Goal: Contribute content: Add original content to the website for others to see

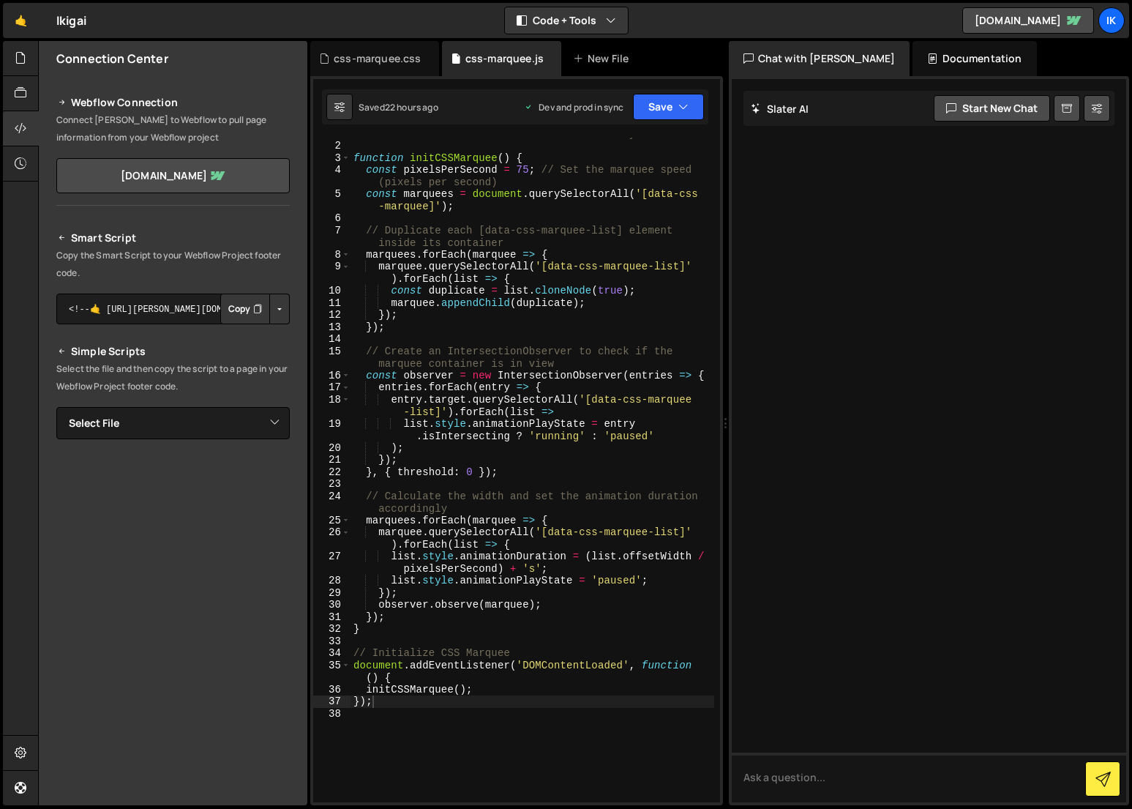
scroll to position [22, 0]
click at [615, 56] on div "New File" at bounding box center [603, 58] width 61 height 15
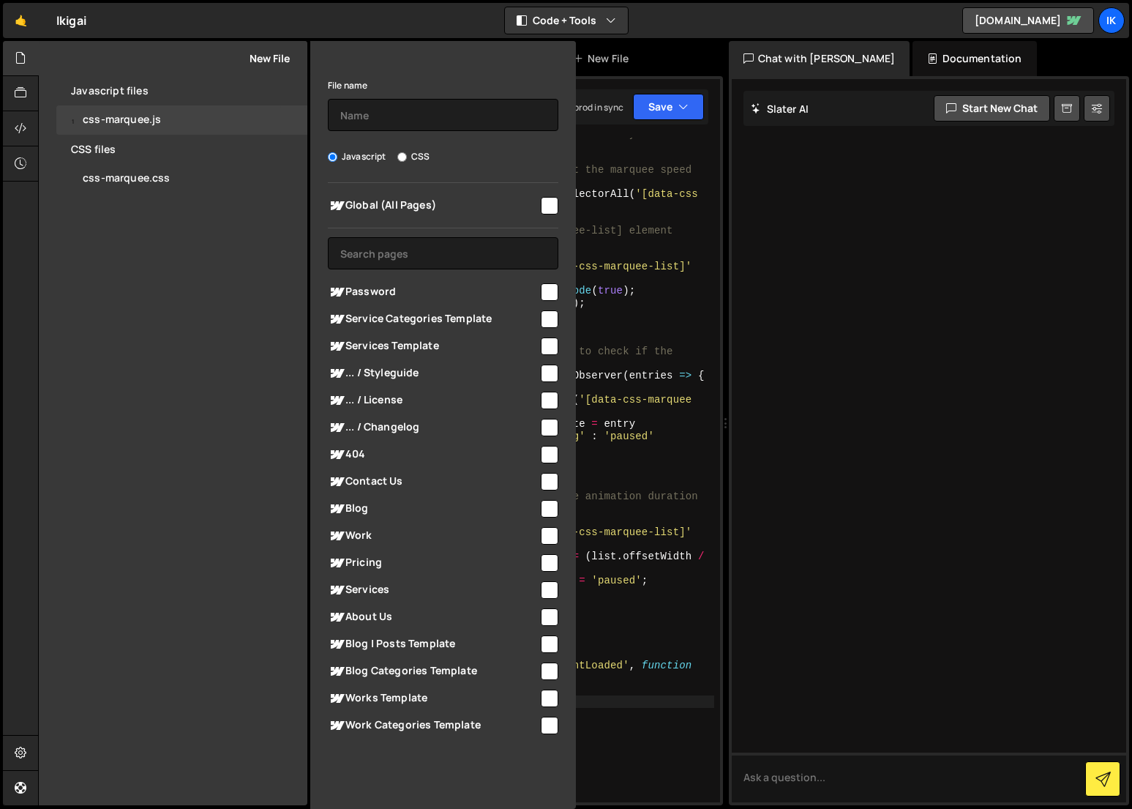
click at [548, 209] on input "checkbox" at bounding box center [550, 206] width 18 height 18
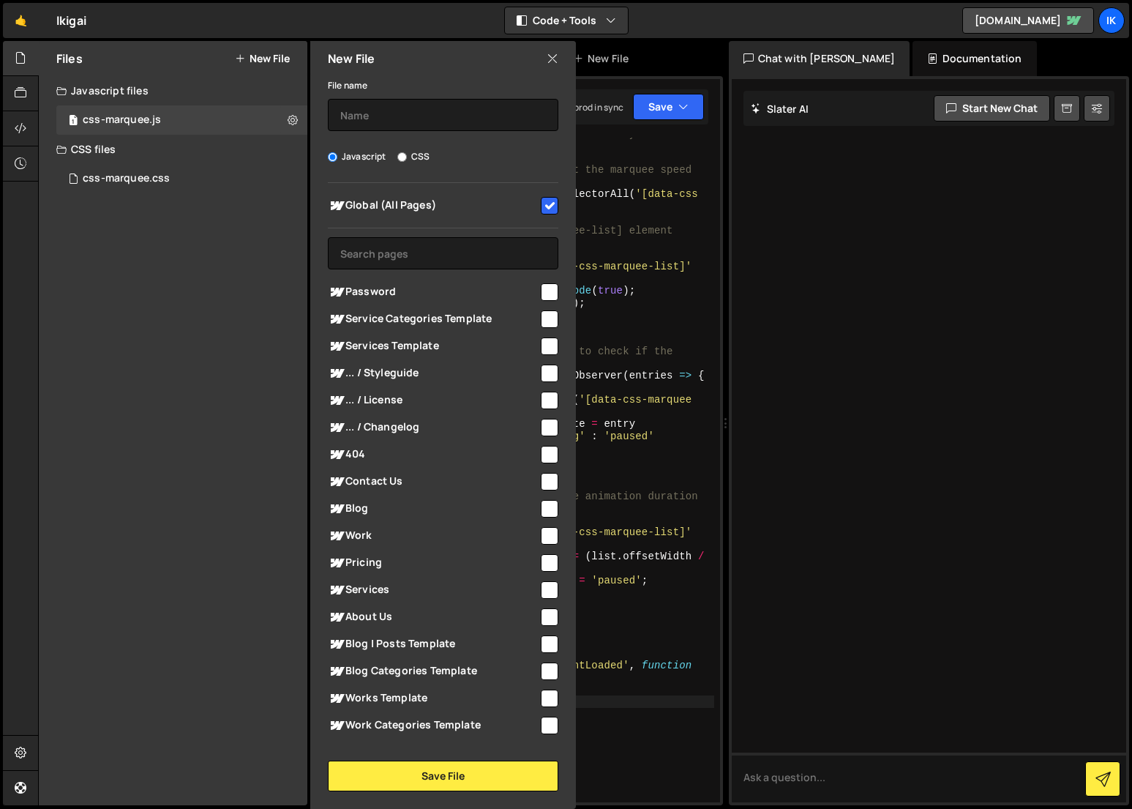
click at [548, 209] on input "checkbox" at bounding box center [550, 206] width 18 height 18
checkbox input "false"
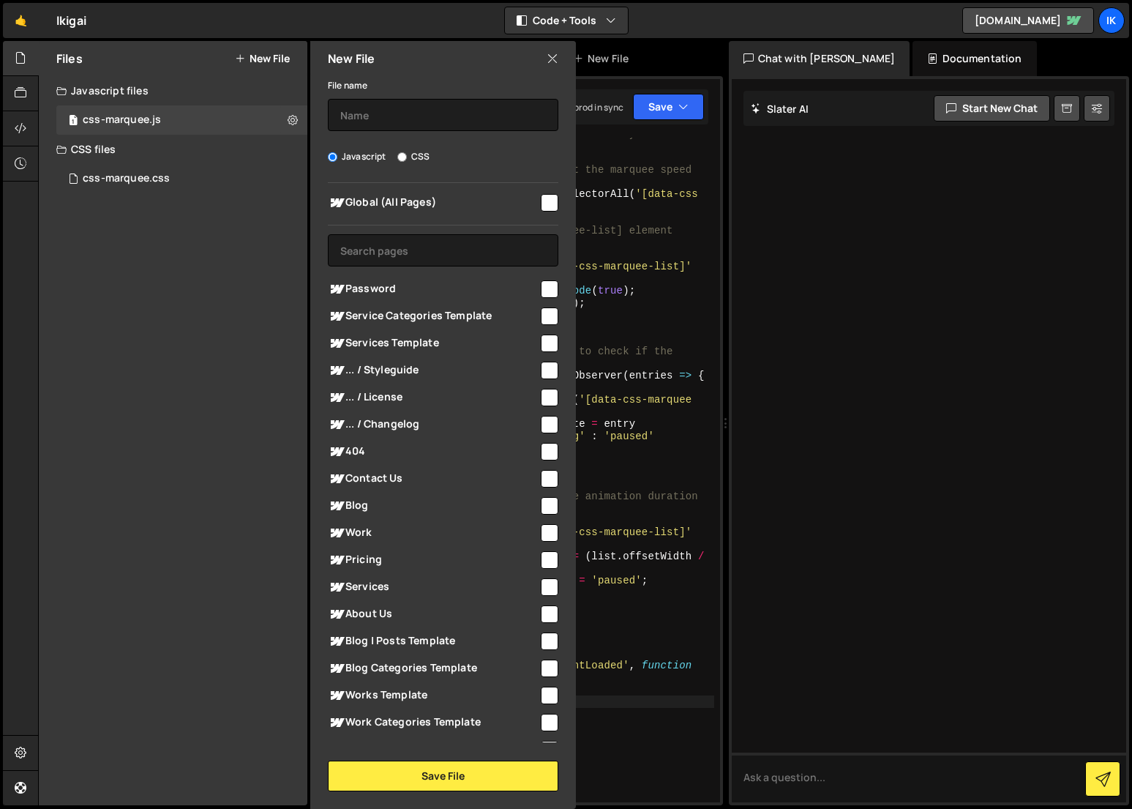
scroll to position [45, 0]
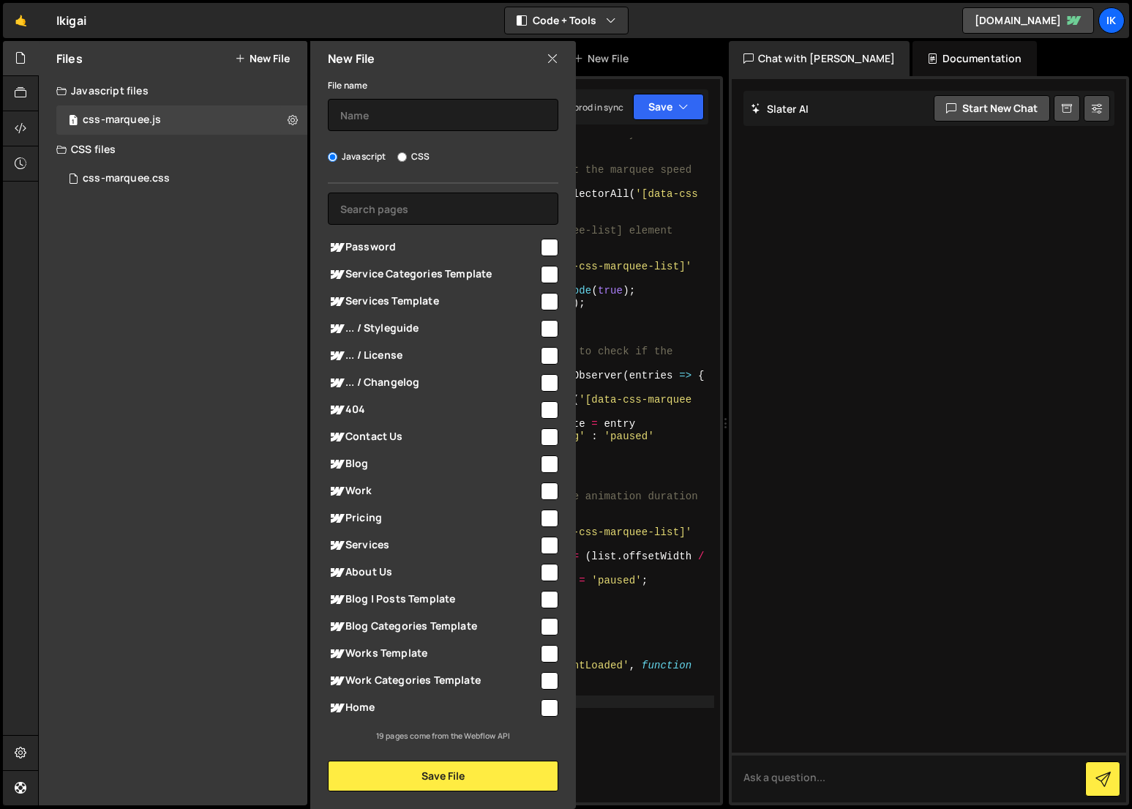
click at [541, 241] on input "checkbox" at bounding box center [550, 248] width 18 height 18
checkbox input "true"
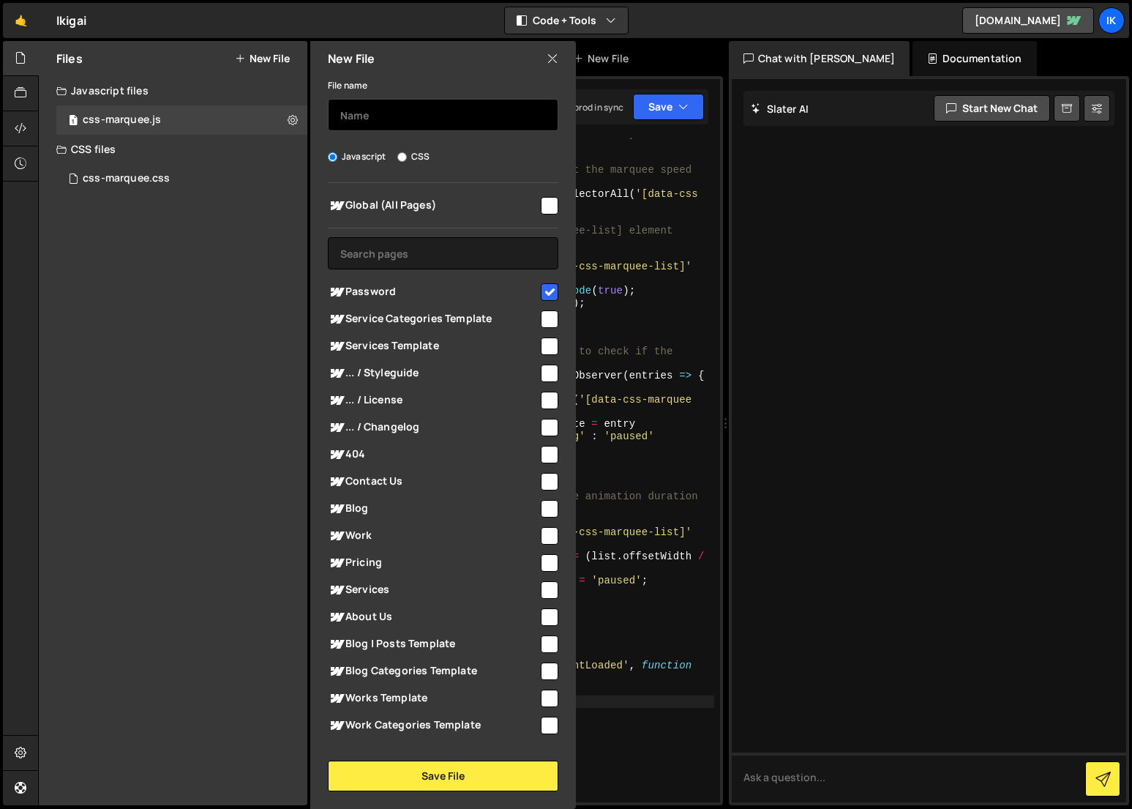
click at [403, 123] on input "text" at bounding box center [443, 115] width 231 height 32
type textarea "function initCSSMarquee() {"
click at [605, 162] on div "// Note: The Javascript is optional. Read the documentation below how to use th…" at bounding box center [533, 466] width 364 height 701
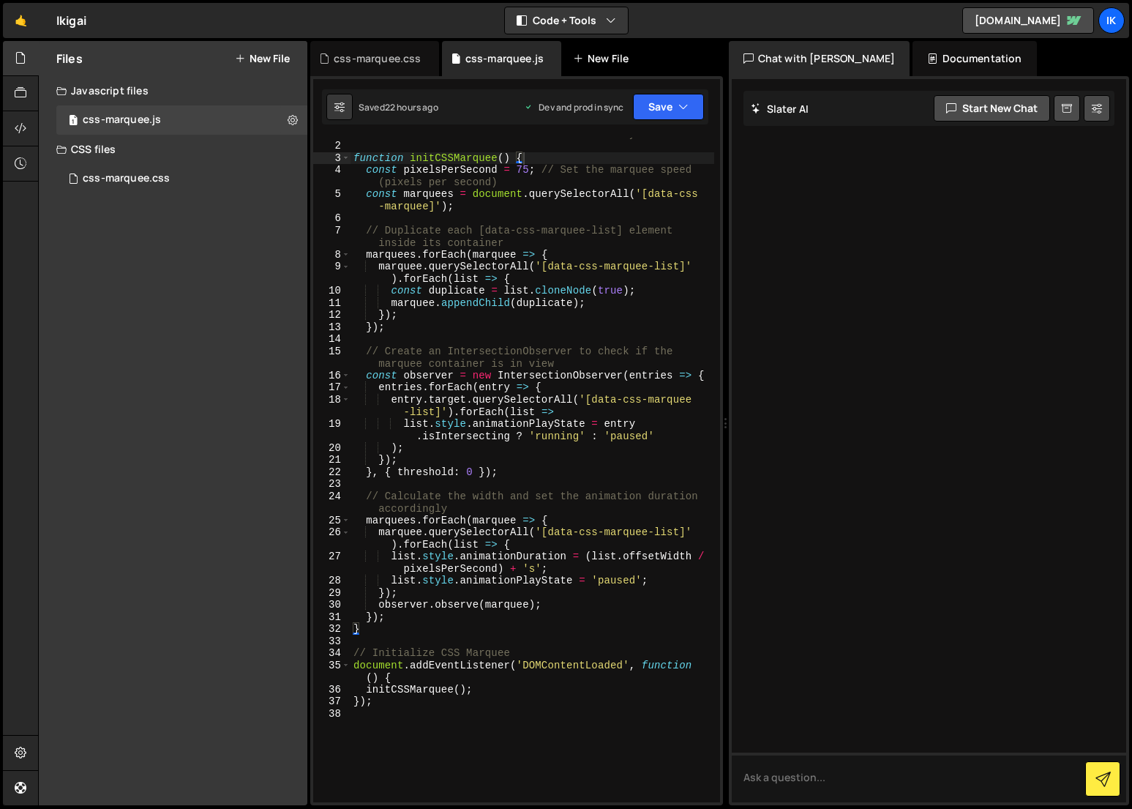
click at [589, 60] on div "New File" at bounding box center [603, 58] width 61 height 15
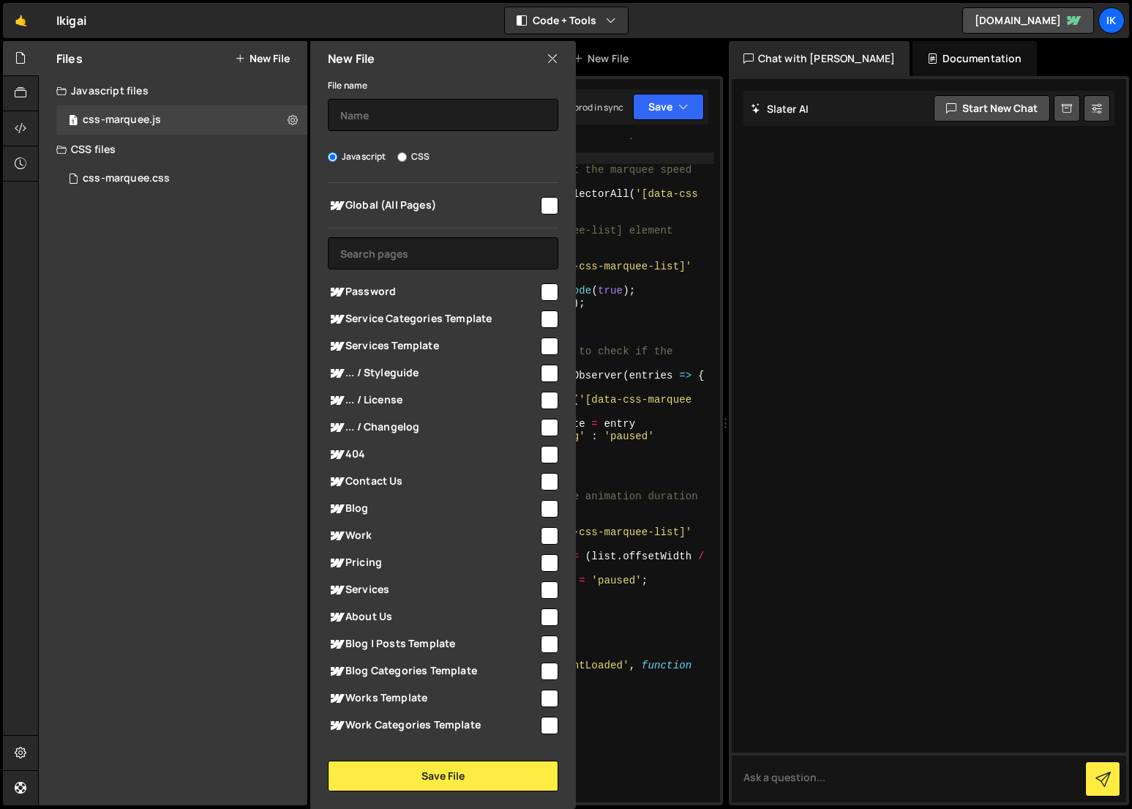
click at [541, 288] on input "checkbox" at bounding box center [550, 292] width 18 height 18
checkbox input "true"
click at [368, 254] on input "text" at bounding box center [443, 253] width 231 height 32
click at [370, 123] on input "text" at bounding box center [443, 115] width 231 height 32
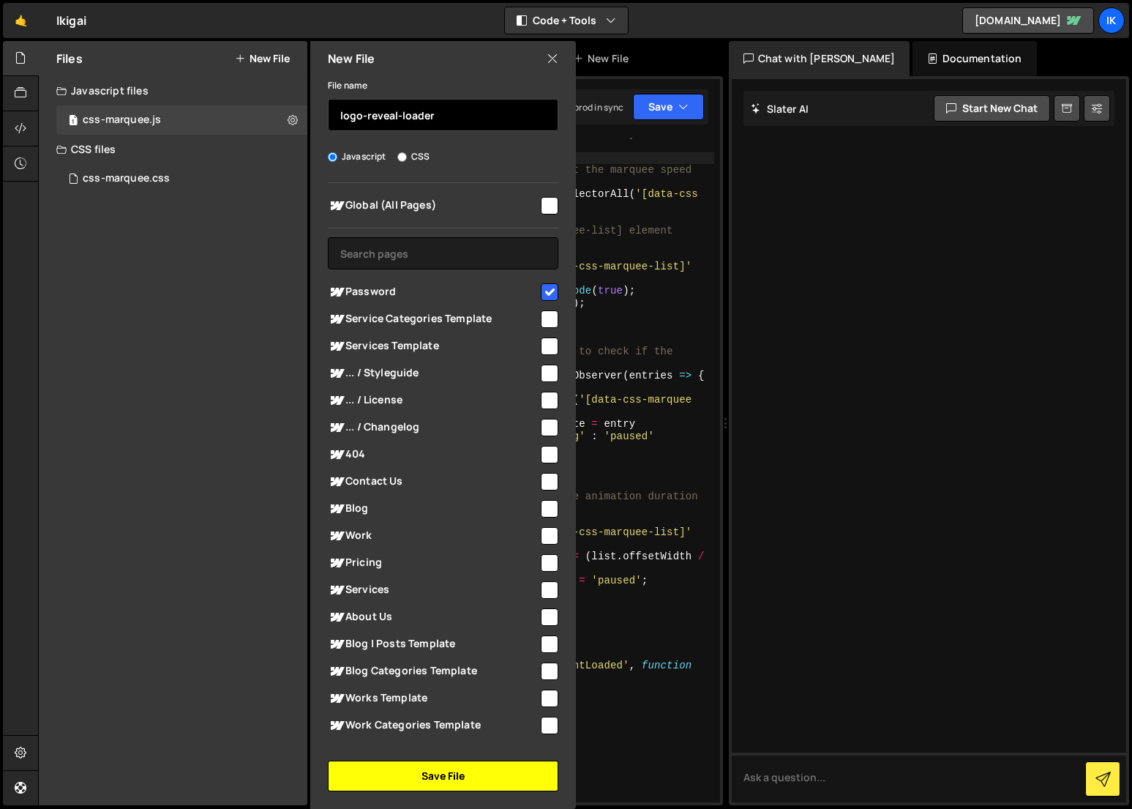
type input "logo-reveal-loader"
click at [422, 777] on button "Save File" at bounding box center [443, 775] width 231 height 31
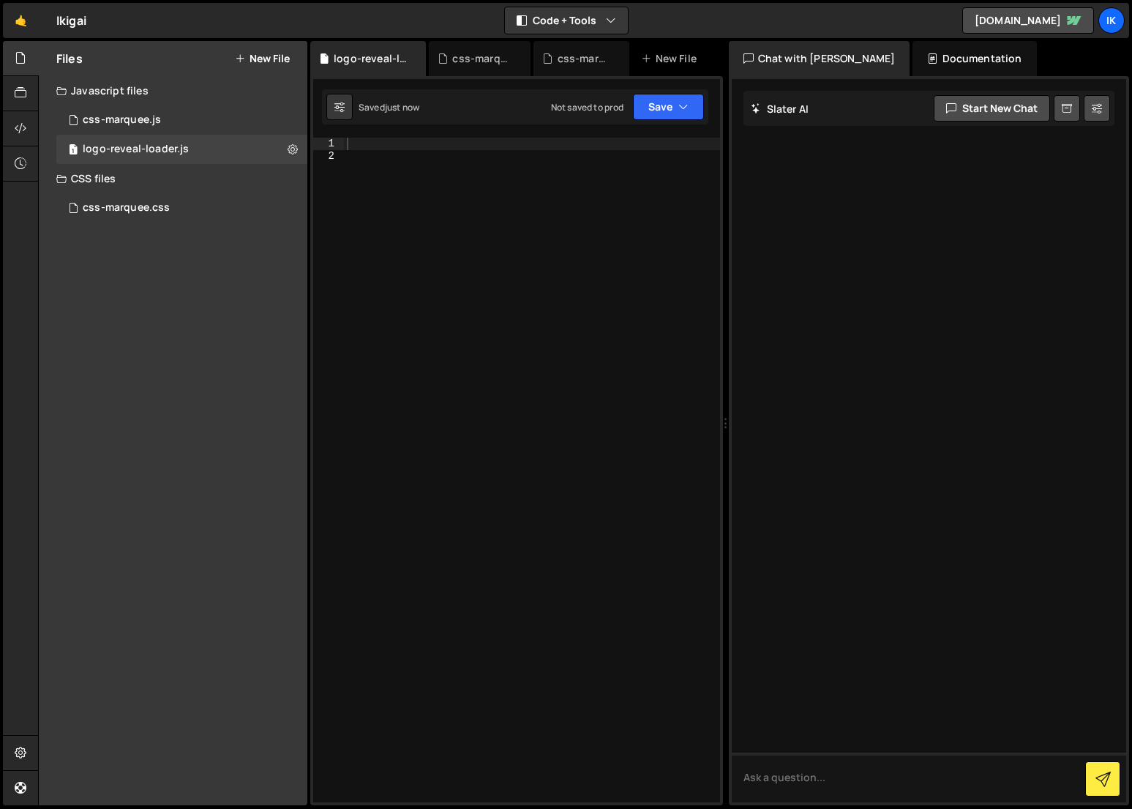
click at [486, 350] on div at bounding box center [532, 482] width 376 height 689
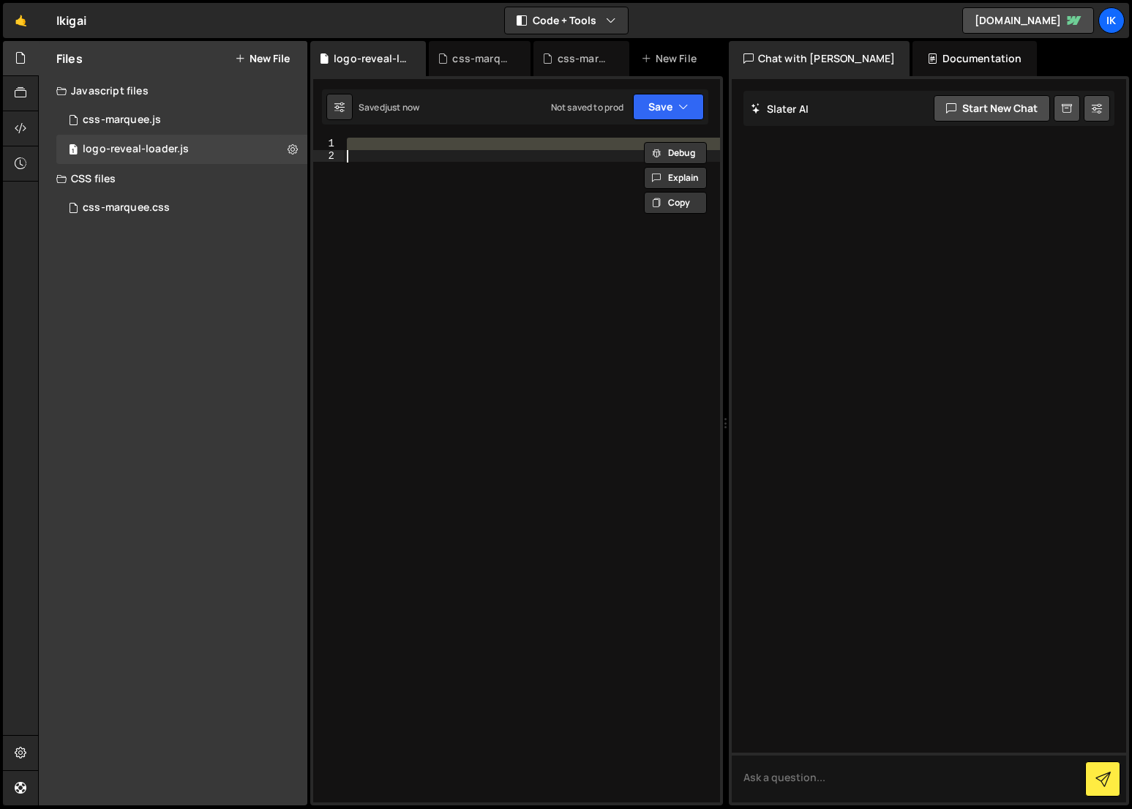
paste textarea "})"
type textarea "})"
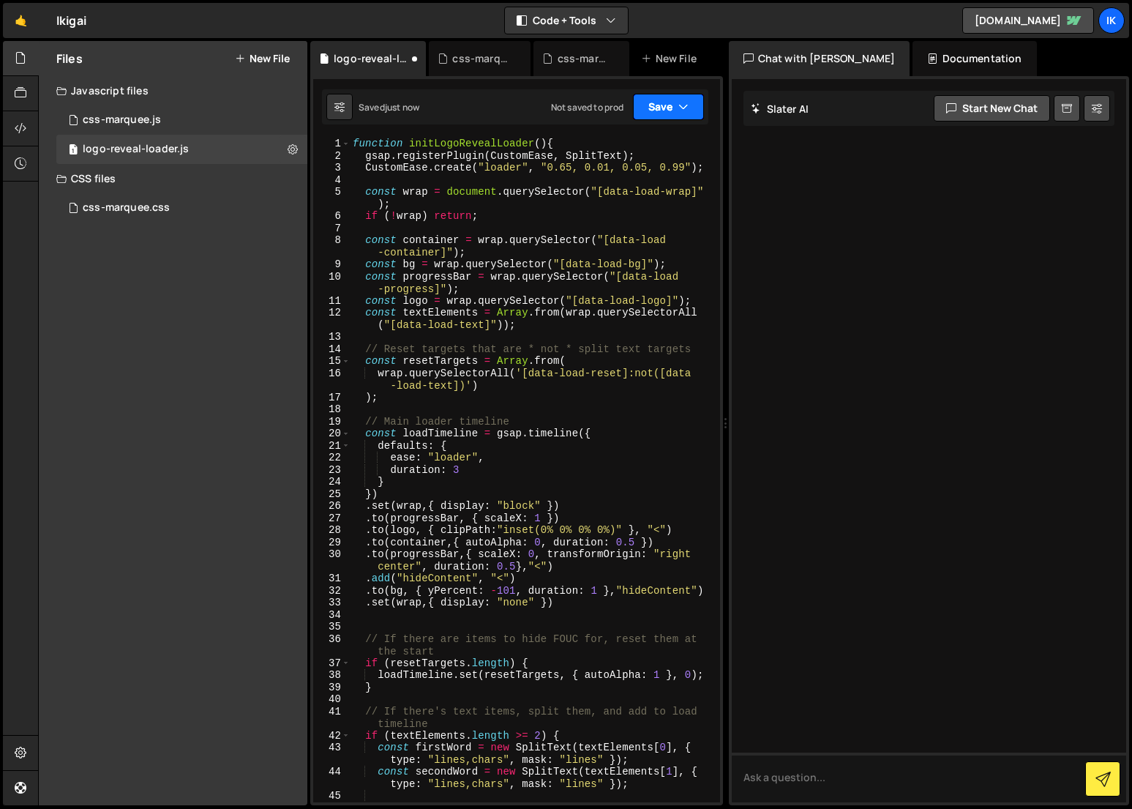
click at [653, 111] on button "Save" at bounding box center [668, 107] width 71 height 26
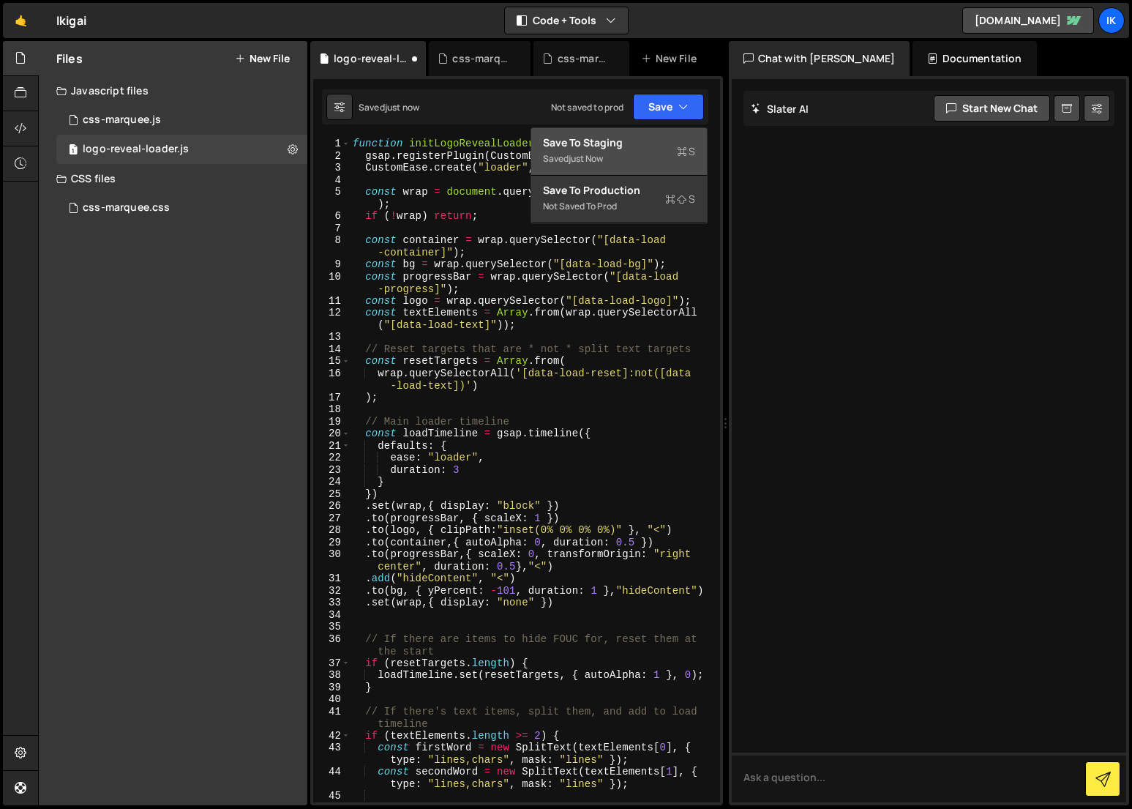
click at [640, 138] on div "Save to Staging S" at bounding box center [619, 142] width 152 height 15
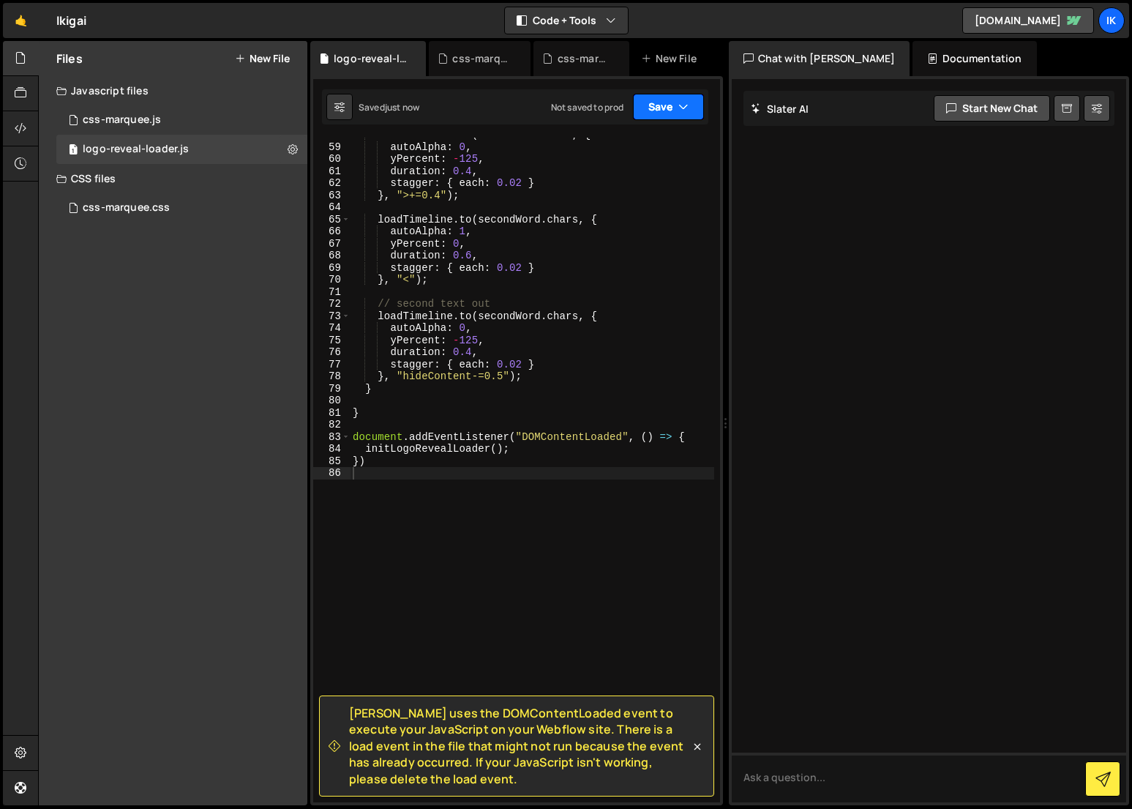
click at [664, 105] on button "Save" at bounding box center [668, 107] width 71 height 26
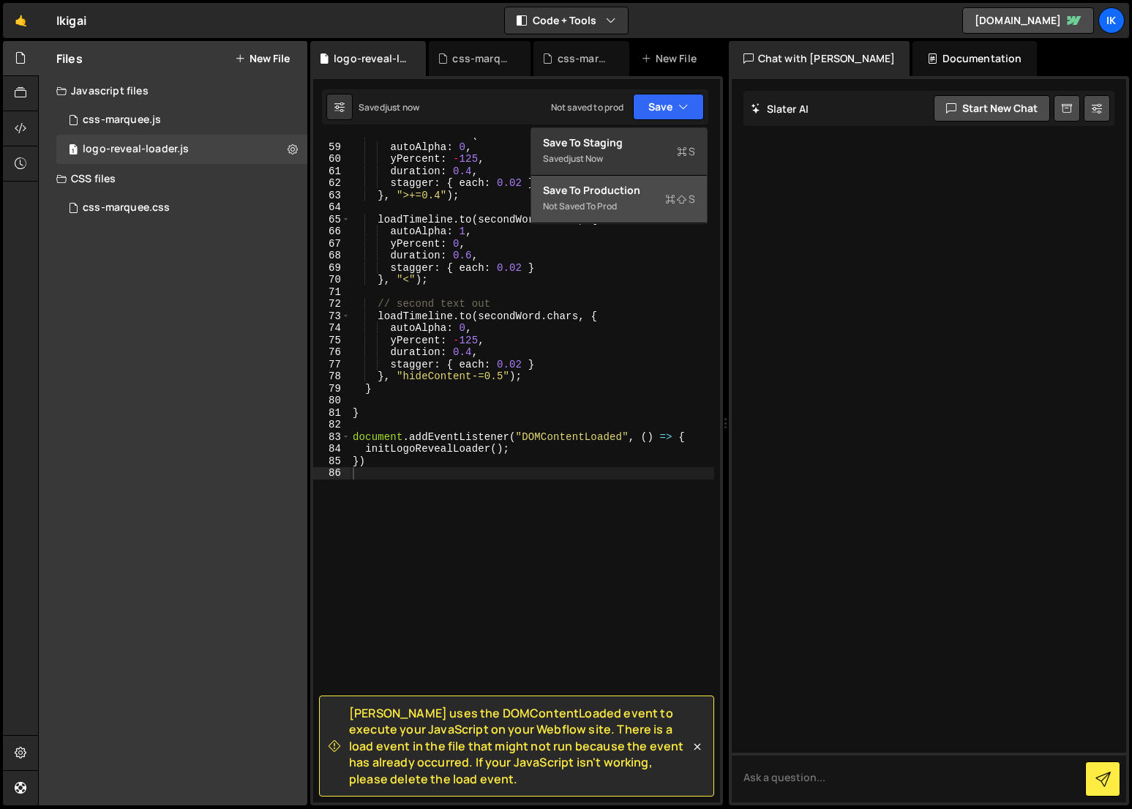
click at [640, 183] on div "Save to Production S" at bounding box center [619, 190] width 152 height 15
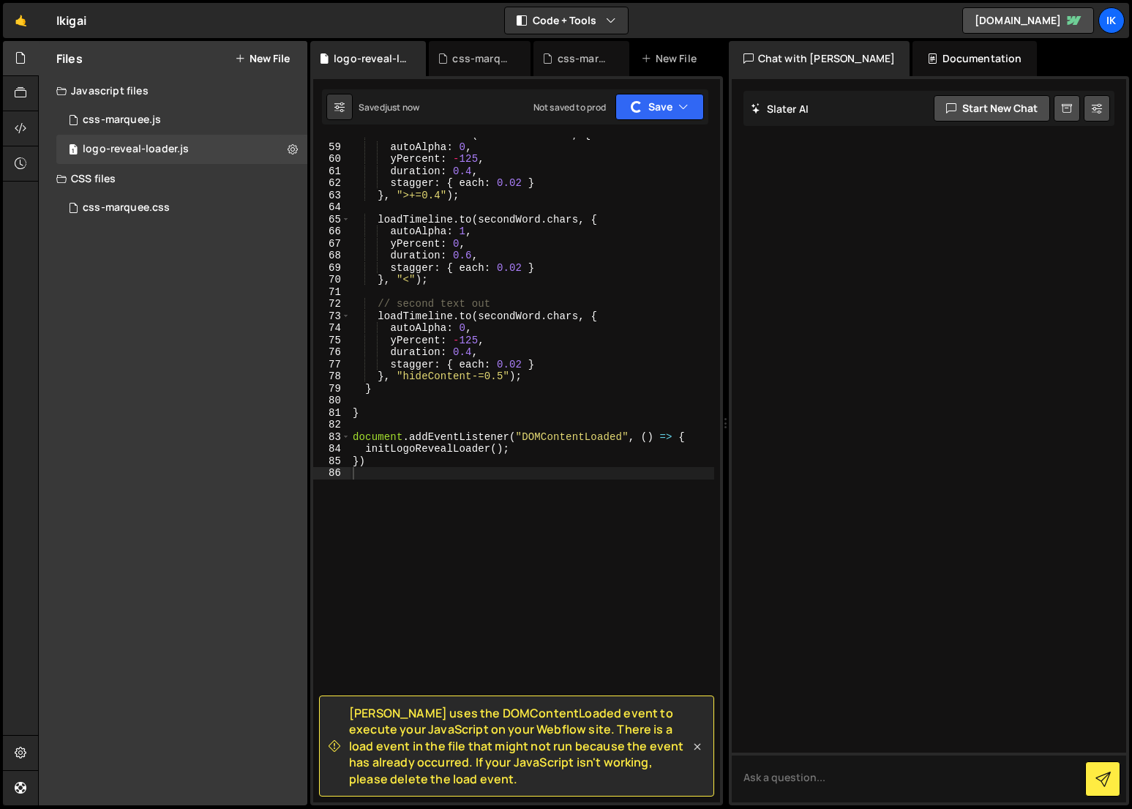
click at [691, 743] on icon at bounding box center [697, 746] width 15 height 15
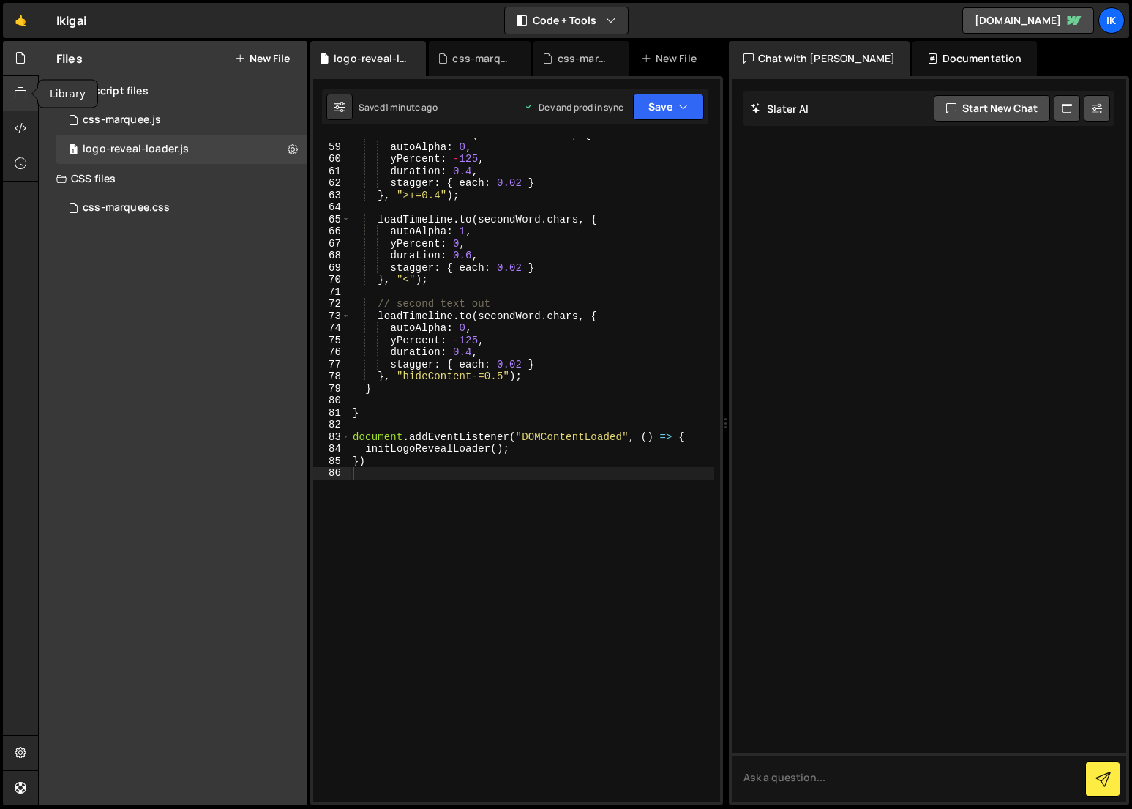
click at [23, 94] on icon at bounding box center [21, 93] width 12 height 16
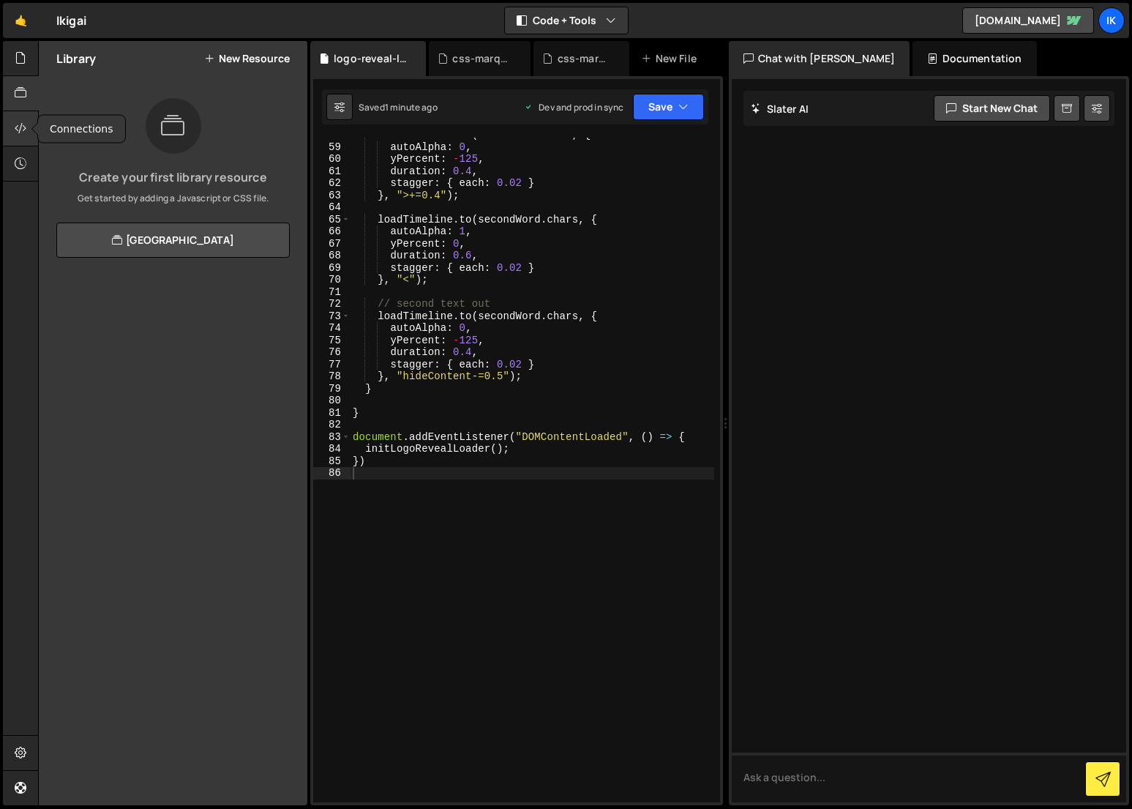
click at [20, 135] on icon at bounding box center [21, 128] width 12 height 16
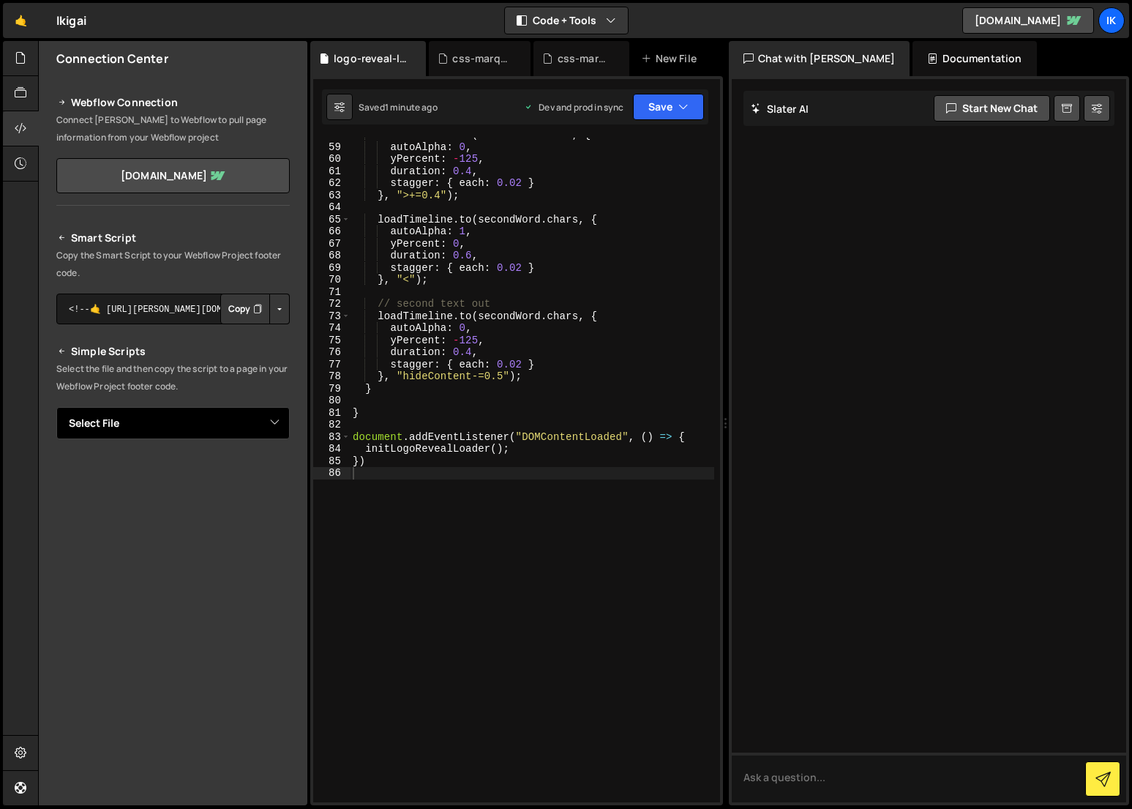
click at [216, 422] on select "Select File css-marquee.js css-marquee.css logo-reveal-loader.js" at bounding box center [172, 423] width 233 height 32
select select "46657"
click at [56, 407] on select "Select File css-marquee.js css-marquee.css logo-reveal-loader.js" at bounding box center [172, 423] width 233 height 32
click at [234, 473] on button "Copy" at bounding box center [245, 472] width 50 height 31
click at [664, 66] on div "New File" at bounding box center [676, 58] width 88 height 35
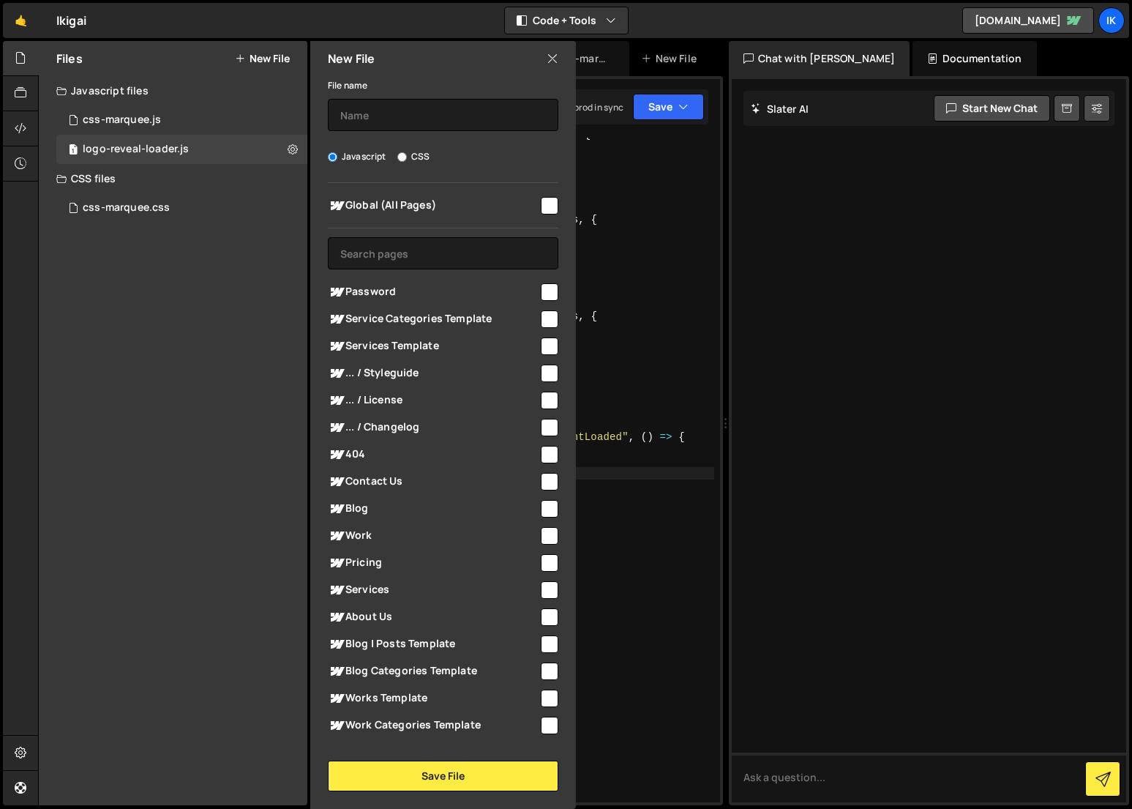
click at [416, 157] on label "CSS" at bounding box center [413, 156] width 32 height 15
click at [407, 157] on input "CSS" at bounding box center [402, 157] width 10 height 10
radio input "true"
click at [550, 200] on input "checkbox" at bounding box center [550, 206] width 18 height 18
checkbox input "true"
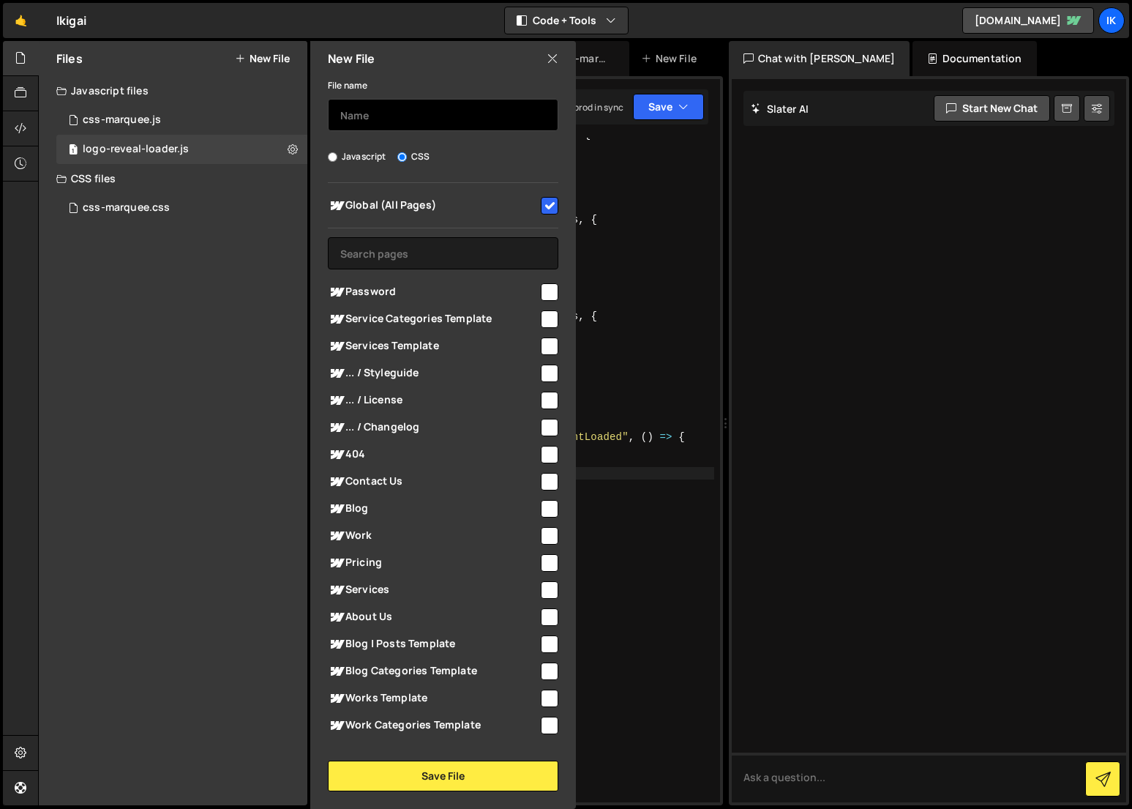
click at [411, 117] on input "text" at bounding box center [443, 115] width 231 height 32
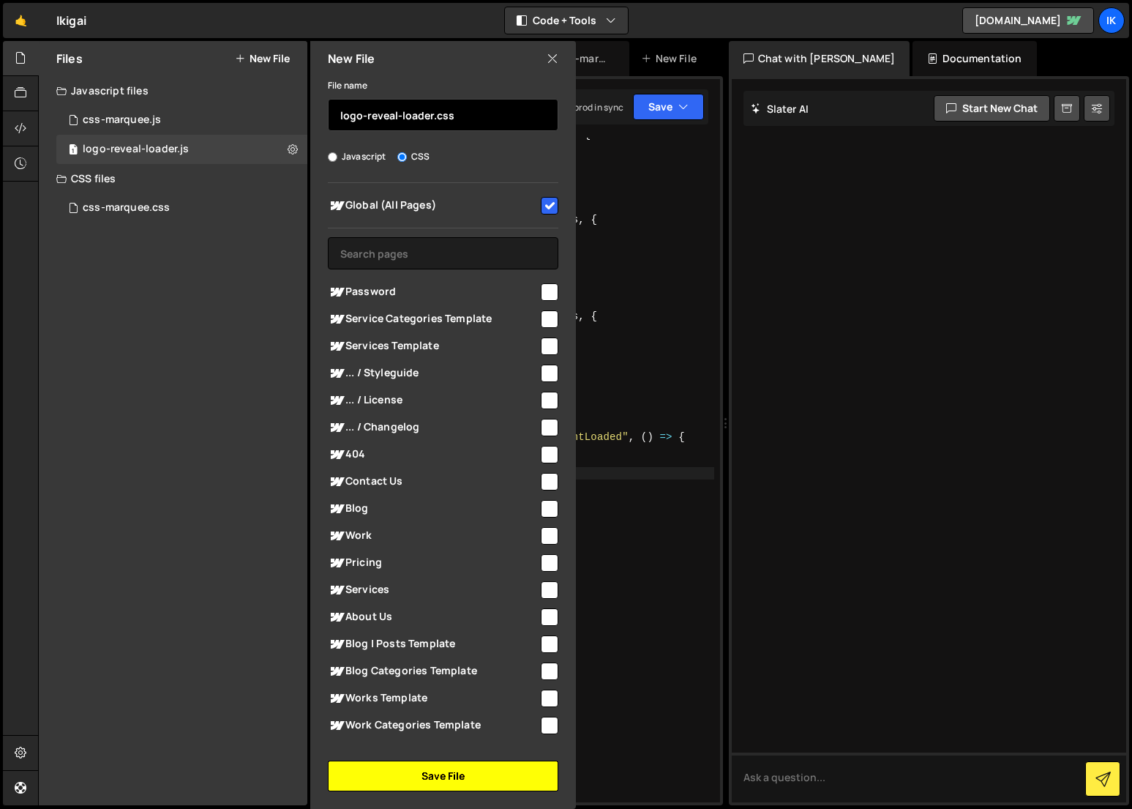
type input "logo-reveal-loader.css"
click at [369, 780] on button "Save File" at bounding box center [443, 775] width 231 height 31
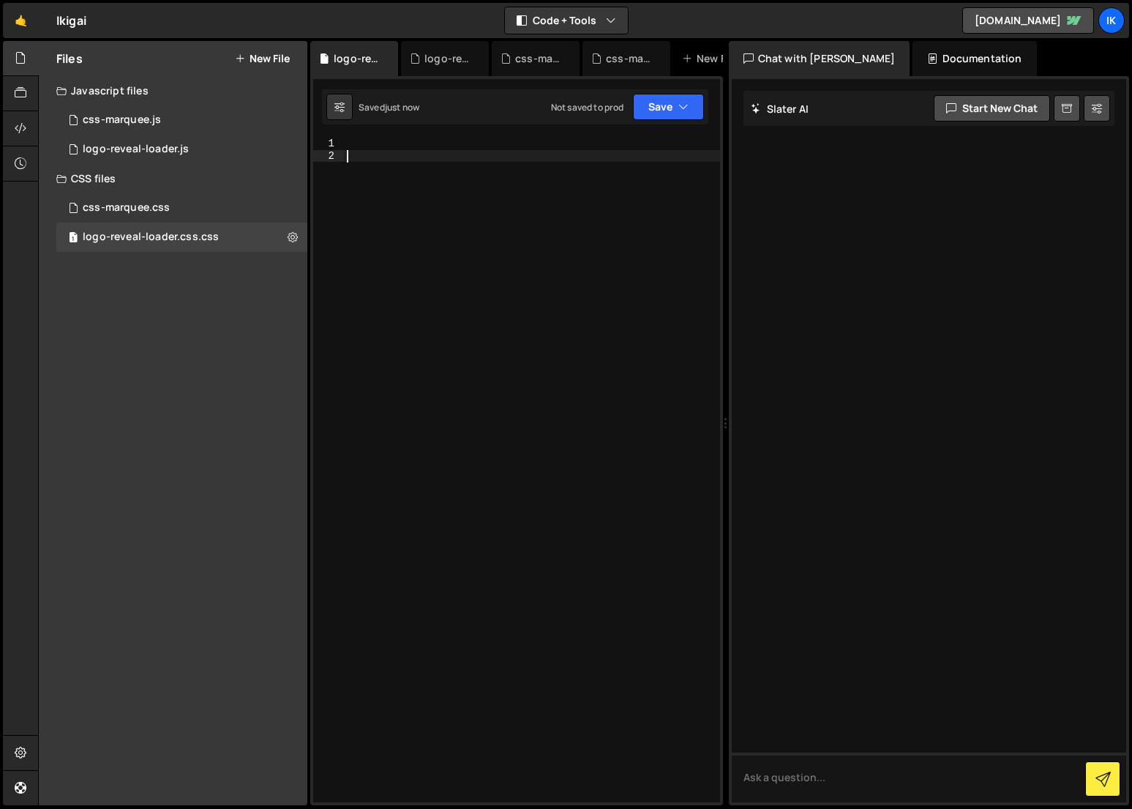
click at [503, 342] on div at bounding box center [532, 482] width 376 height 689
paste textarea "[data-load-reset]{ opacity: 0; }"
type textarea "[data-load-reset]{ opacity: 0; }"
click at [662, 107] on button "Save" at bounding box center [668, 107] width 71 height 26
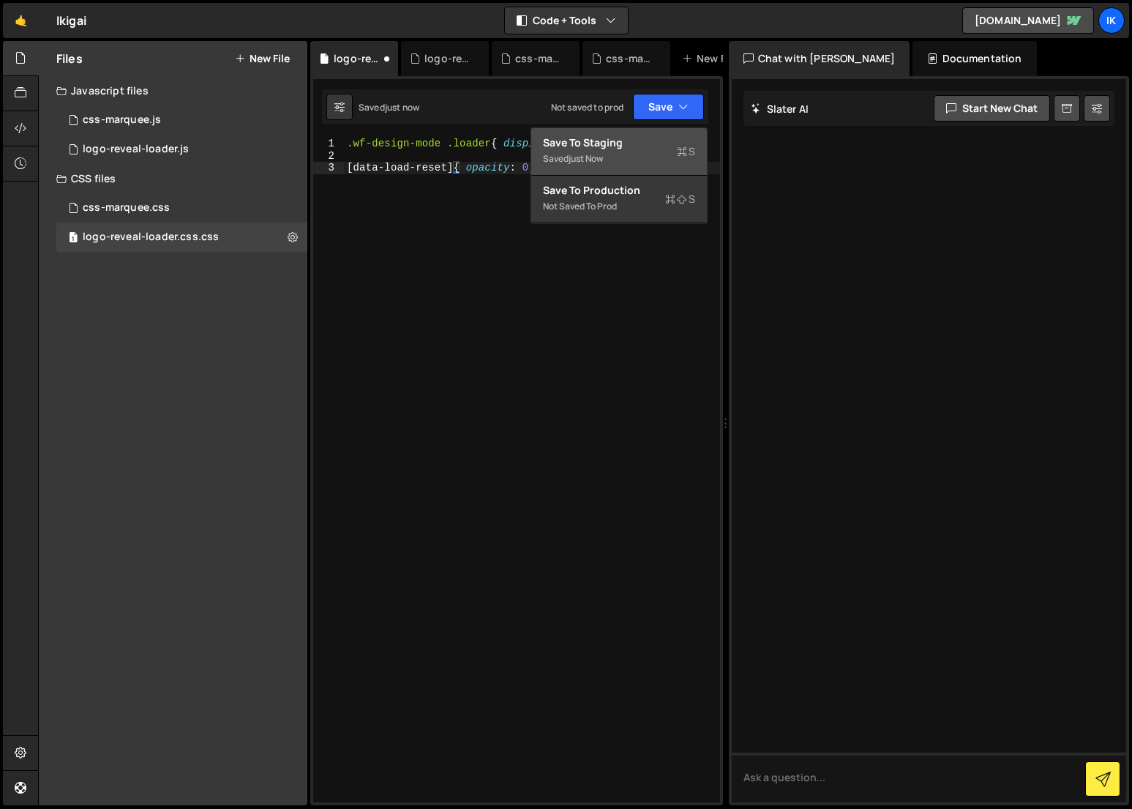
click at [648, 162] on div "Saved just now" at bounding box center [619, 159] width 152 height 18
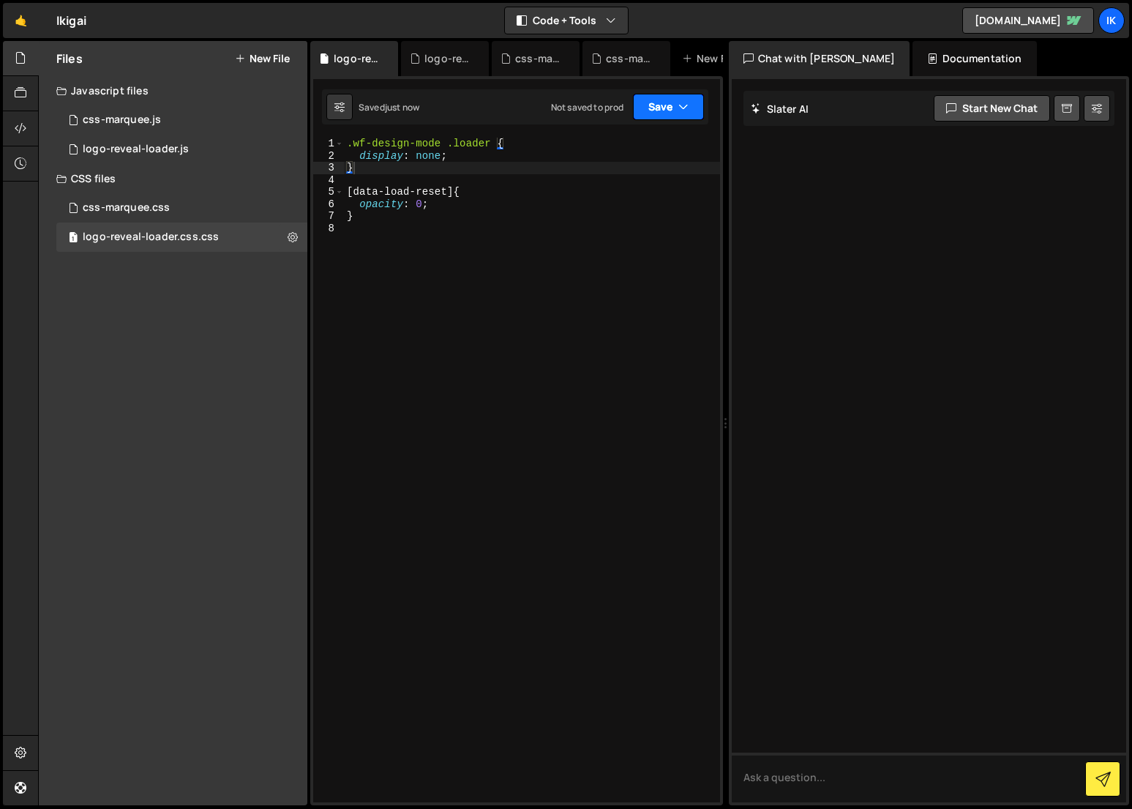
click at [664, 105] on button "Save" at bounding box center [668, 107] width 71 height 26
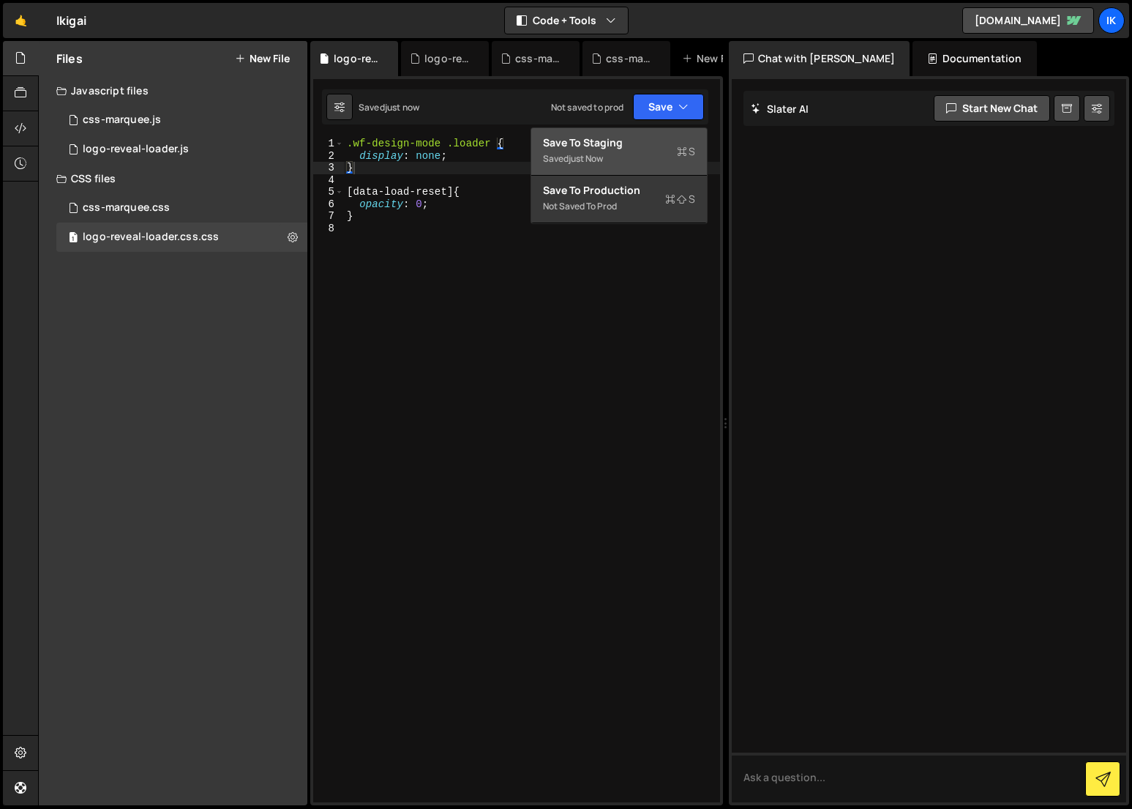
click at [651, 144] on div "Save to Staging S" at bounding box center [619, 142] width 152 height 15
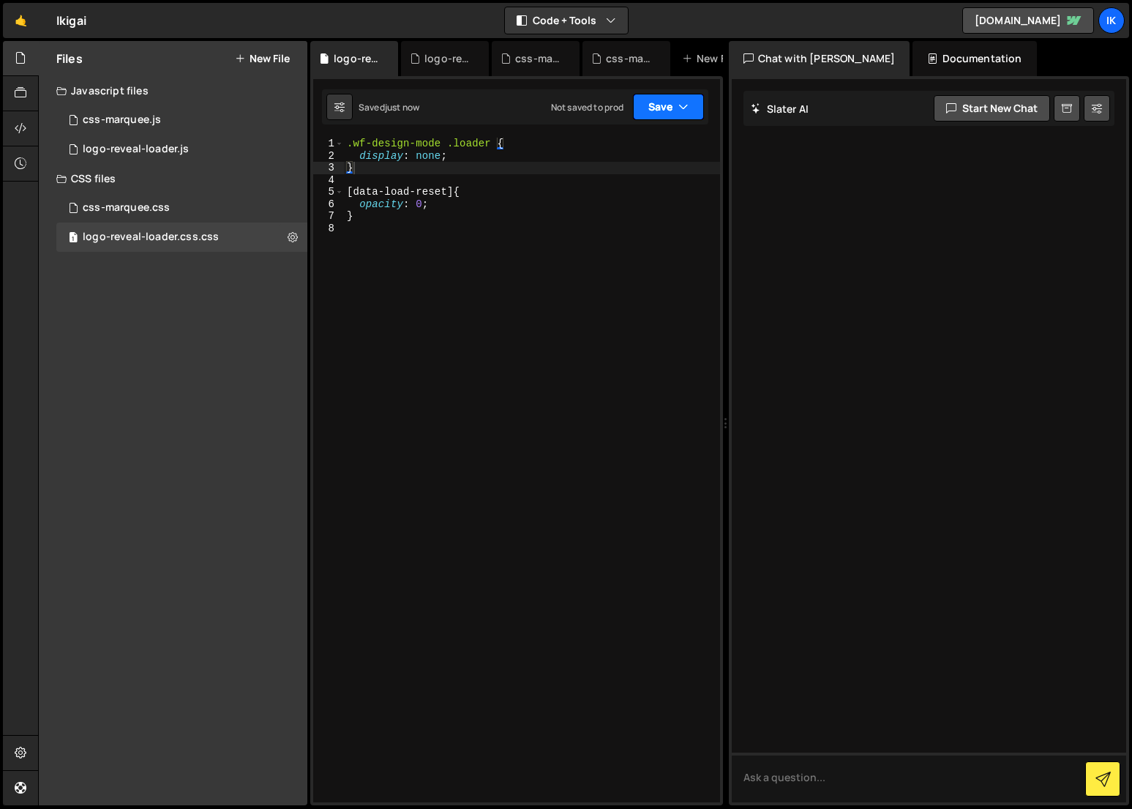
click at [664, 109] on button "Save" at bounding box center [668, 107] width 71 height 26
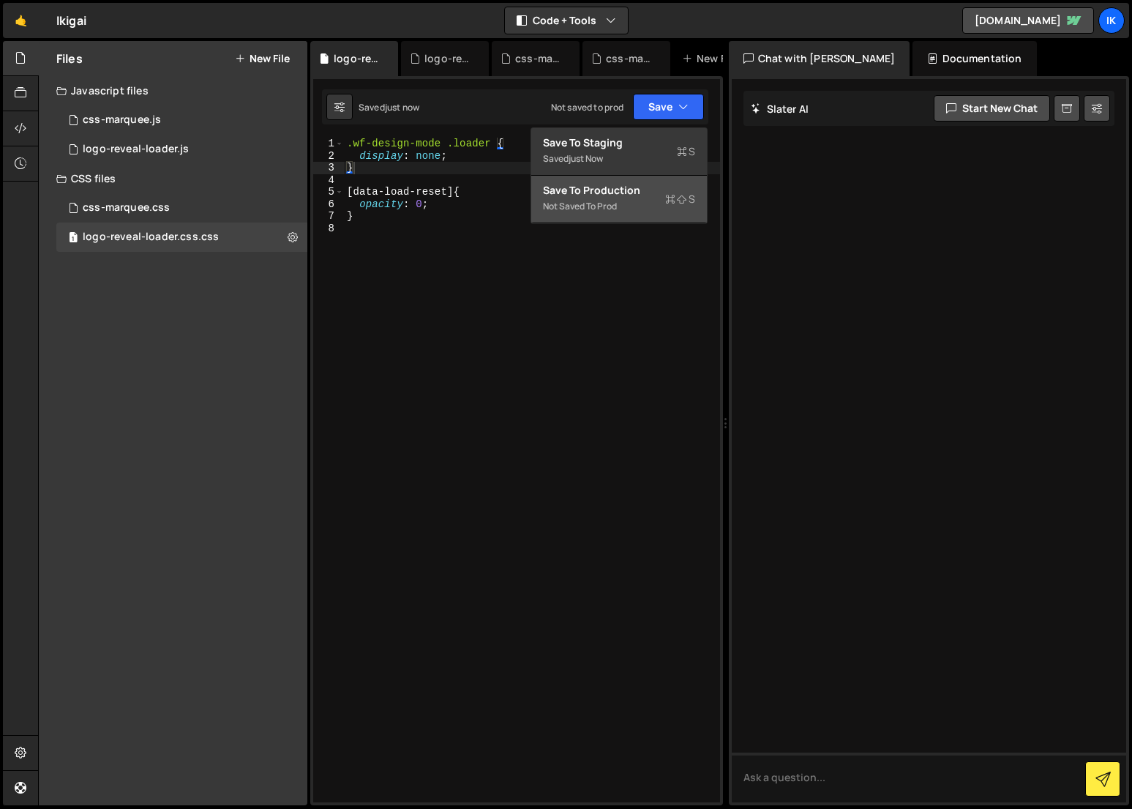
click at [650, 191] on div "Save to Production S" at bounding box center [619, 190] width 152 height 15
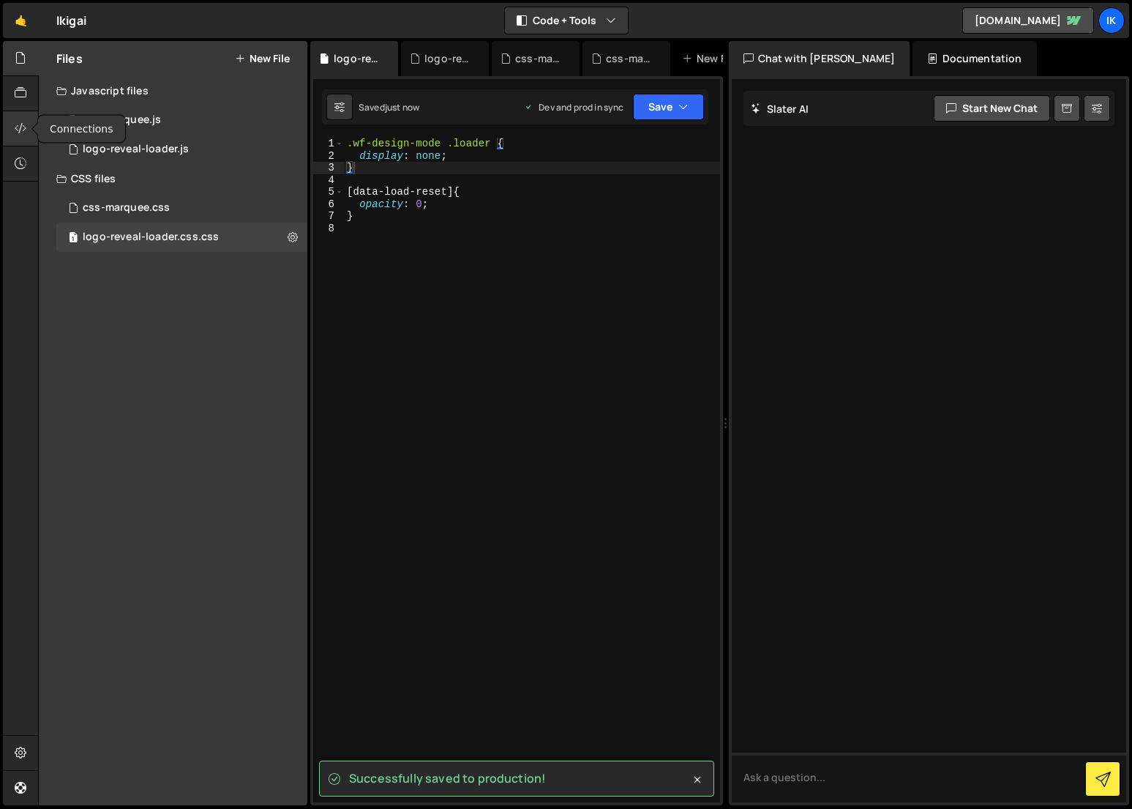
click at [20, 120] on icon at bounding box center [21, 128] width 12 height 16
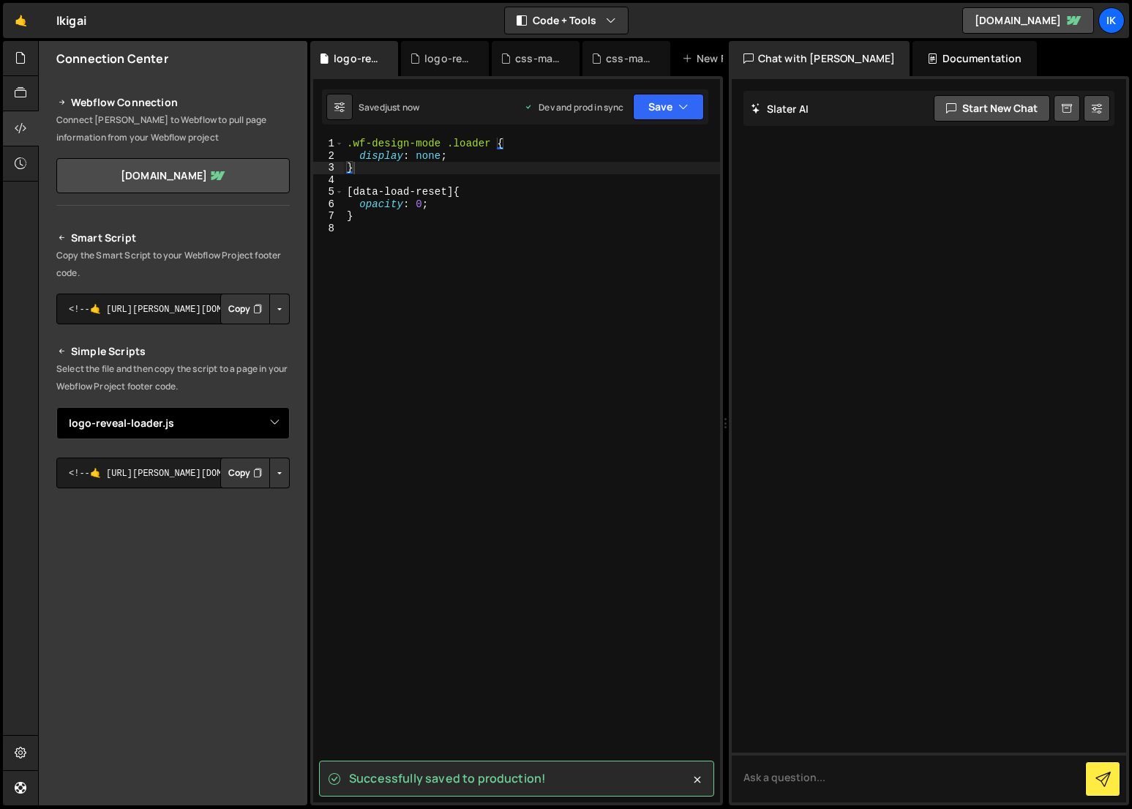
click at [143, 432] on select "Select File css-marquee.js css-marquee.css logo-reveal-loader.js logo-reveal-lo…" at bounding box center [172, 423] width 233 height 32
click at [56, 407] on select "Select File css-marquee.js css-marquee.css logo-reveal-loader.js logo-reveal-lo…" at bounding box center [172, 423] width 233 height 32
click at [162, 416] on select "Select File css-marquee.js css-marquee.css logo-reveal-loader.js logo-reveal-lo…" at bounding box center [172, 423] width 233 height 32
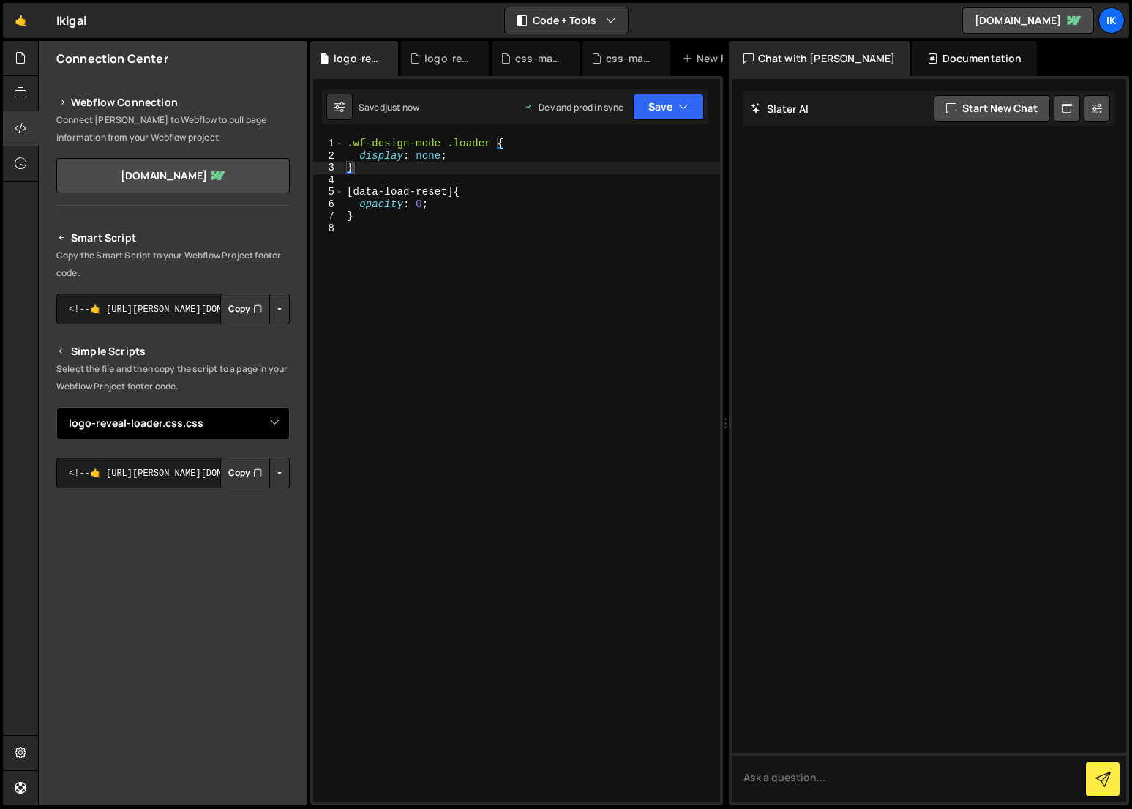
click at [56, 407] on select "Select File css-marquee.js css-marquee.css logo-reveal-loader.js logo-reveal-lo…" at bounding box center [172, 423] width 233 height 32
click at [237, 474] on button "Copy" at bounding box center [245, 472] width 50 height 31
click at [234, 477] on button "Copy" at bounding box center [245, 472] width 50 height 31
click at [241, 434] on select "Select File css-marquee.js css-marquee.css logo-reveal-loader.js logo-reveal-lo…" at bounding box center [172, 423] width 233 height 32
select select "46657"
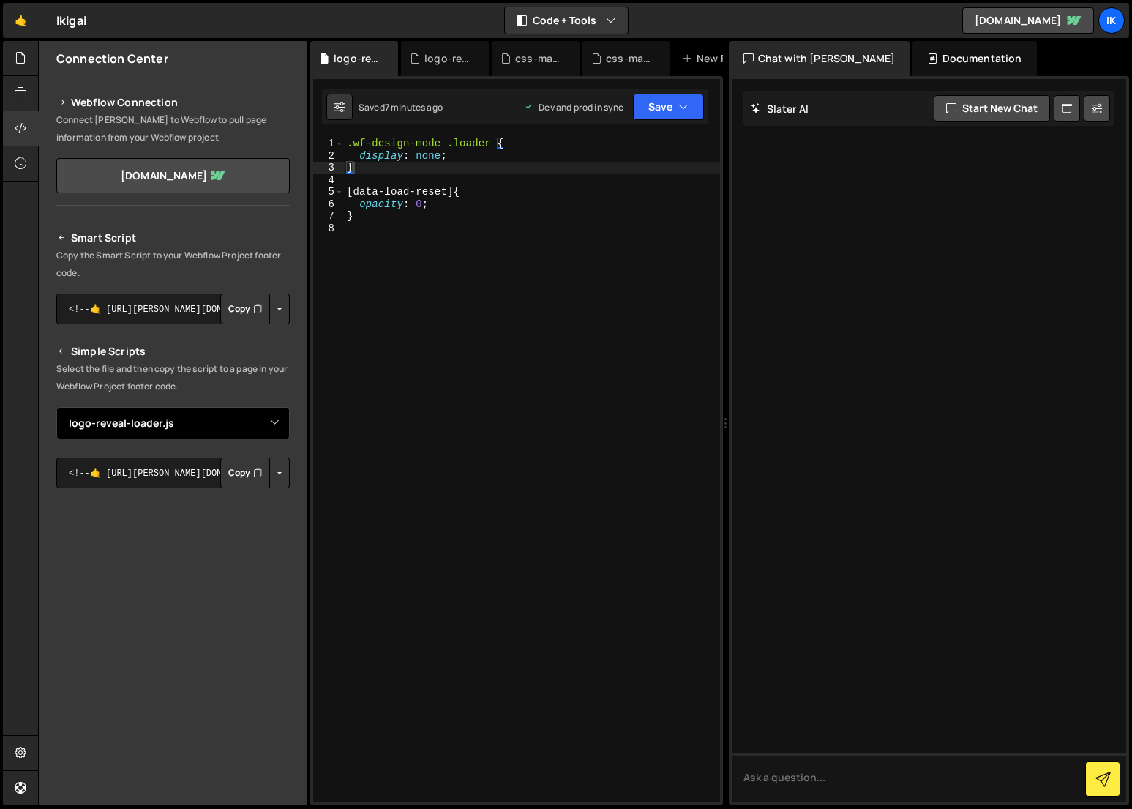
click at [56, 407] on select "Select File css-marquee.js css-marquee.css logo-reveal-loader.js logo-reveal-lo…" at bounding box center [172, 423] width 233 height 32
click at [239, 473] on button "Copy" at bounding box center [245, 472] width 50 height 31
